Goal: Navigation & Orientation: Find specific page/section

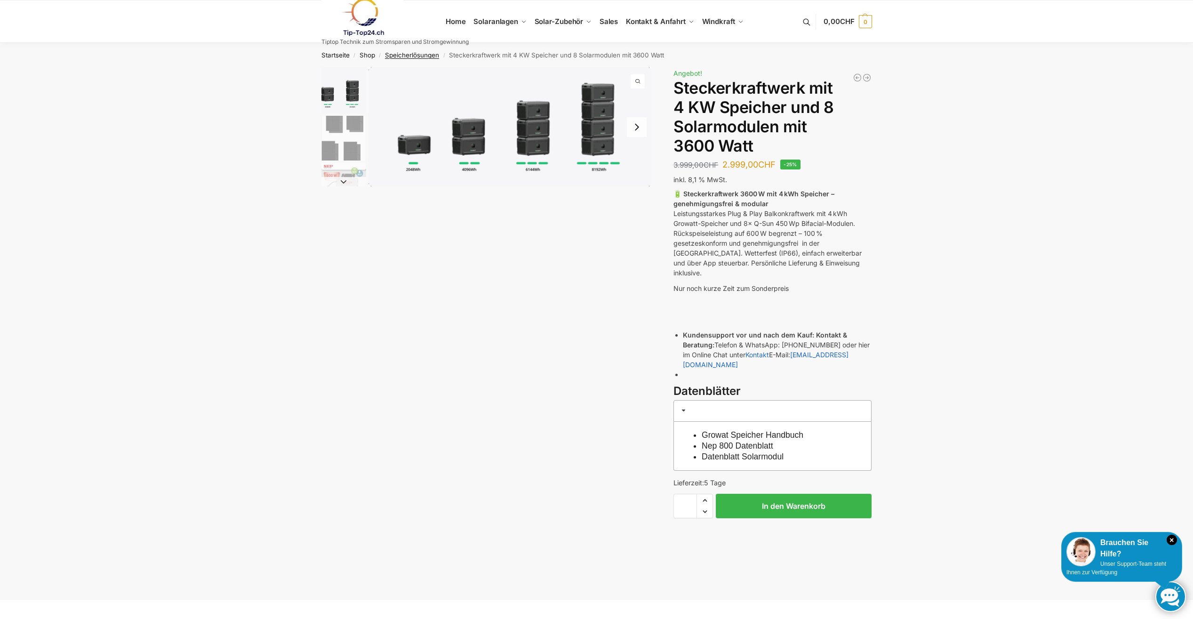
click at [412, 56] on link "Speicherlösungen" at bounding box center [412, 55] width 54 height 8
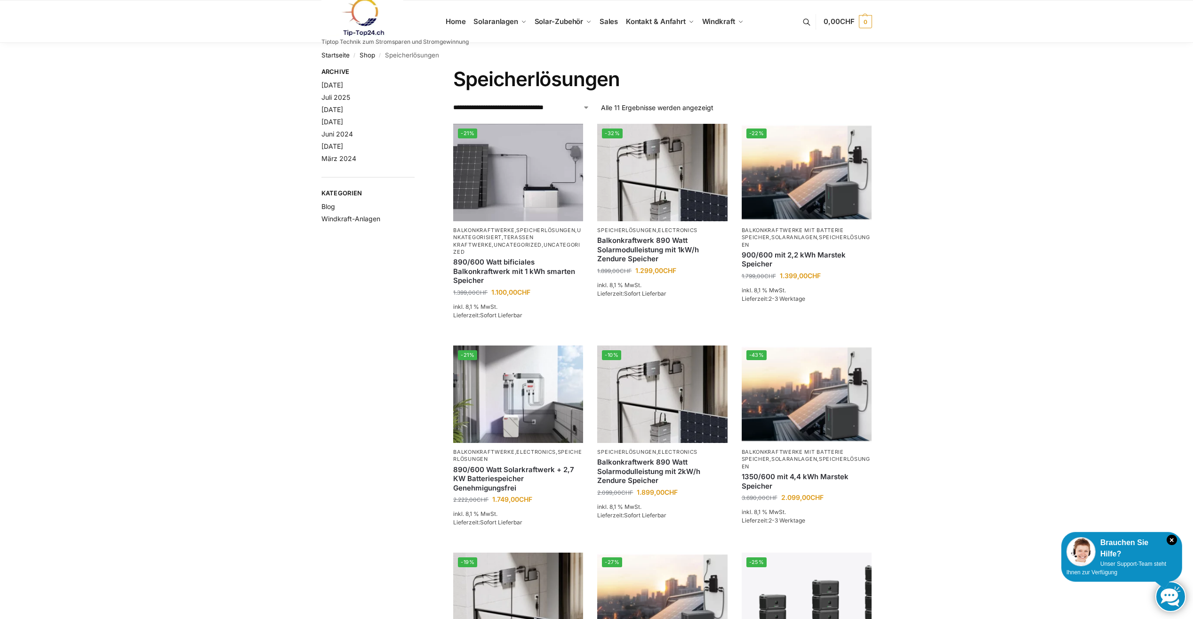
click at [416, 56] on nav "Startseite / Shop / Speicherlösungen" at bounding box center [597, 55] width 551 height 24
click at [361, 56] on link "Shop" at bounding box center [368, 55] width 16 height 8
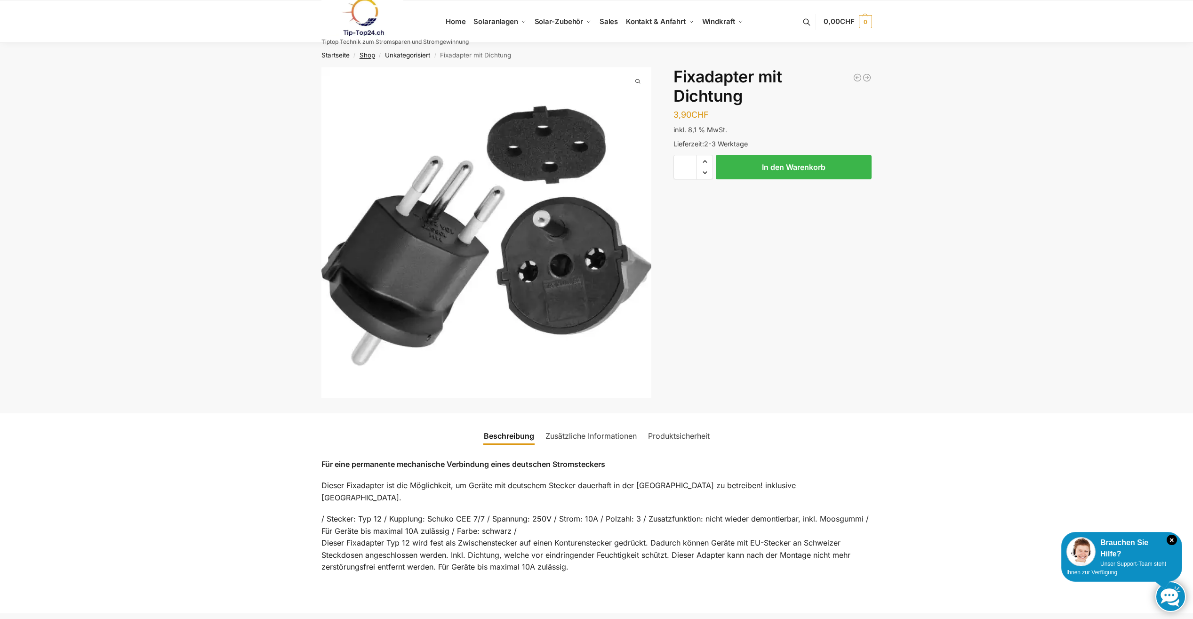
click at [365, 53] on link "Shop" at bounding box center [368, 55] width 16 height 8
